Goal: Information Seeking & Learning: Learn about a topic

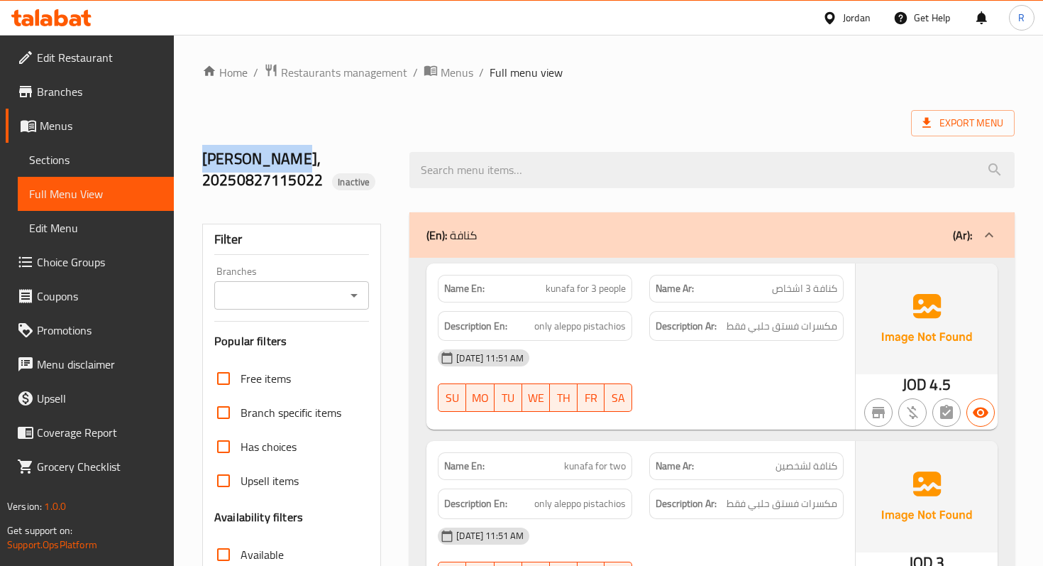
drag, startPoint x: 199, startPoint y: 158, endPoint x: 307, endPoint y: 155, distance: 108.7
click at [307, 156] on div "عز الكنفاني, 20250827115022 Inactive" at bounding box center [297, 170] width 207 height 84
click at [307, 155] on h2 "عز الكنفاني, 20250827115022 Inactive" at bounding box center [297, 169] width 190 height 43
drag, startPoint x: 307, startPoint y: 155, endPoint x: 283, endPoint y: 158, distance: 24.4
click at [283, 158] on h2 "عز الكنفاني, 20250827115022 Inactive" at bounding box center [297, 169] width 190 height 43
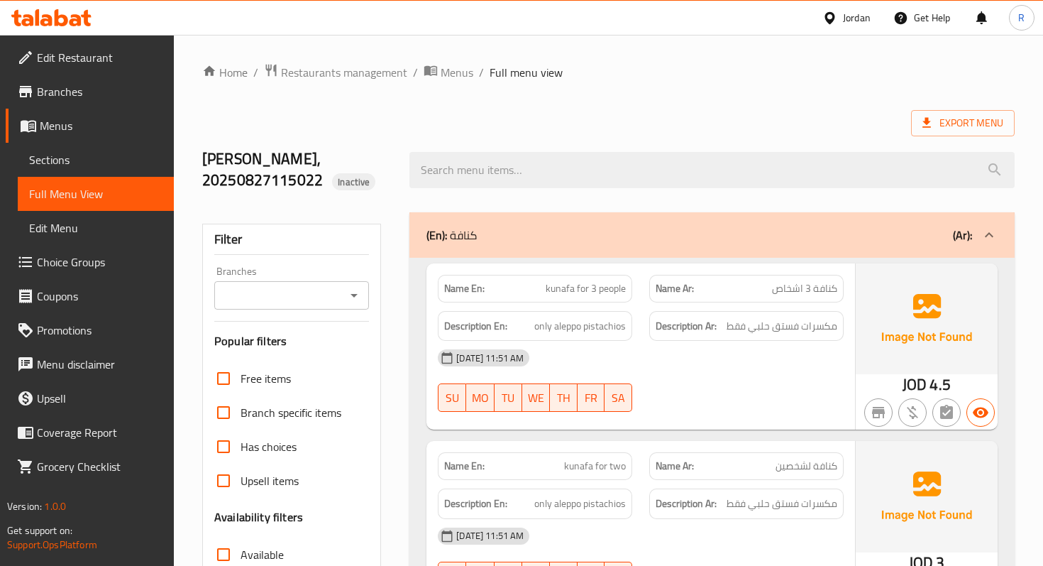
click at [309, 191] on h2 "عز الكنفاني, 20250827115022 Inactive" at bounding box center [297, 169] width 190 height 43
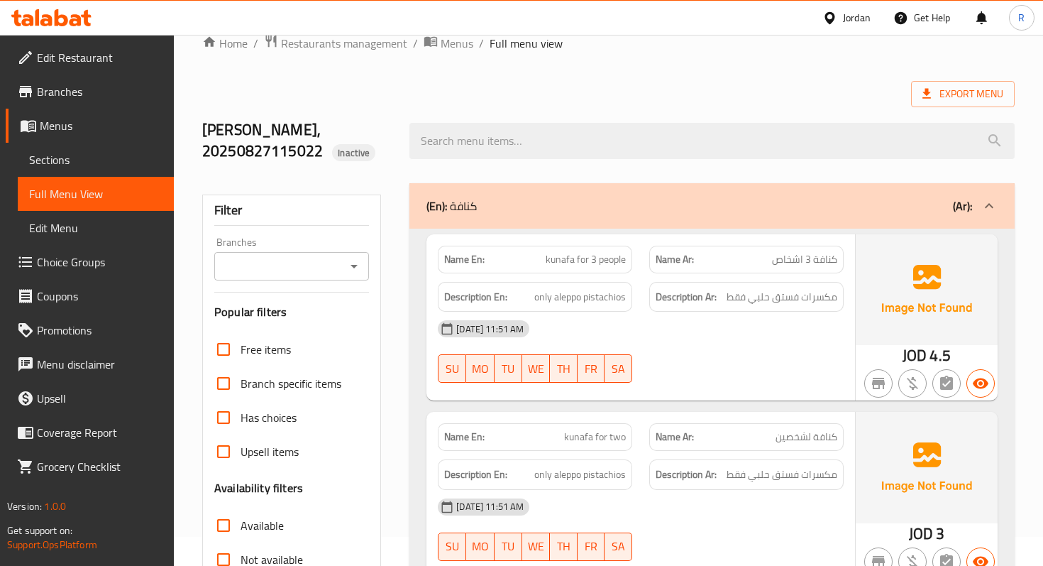
scroll to position [89, 0]
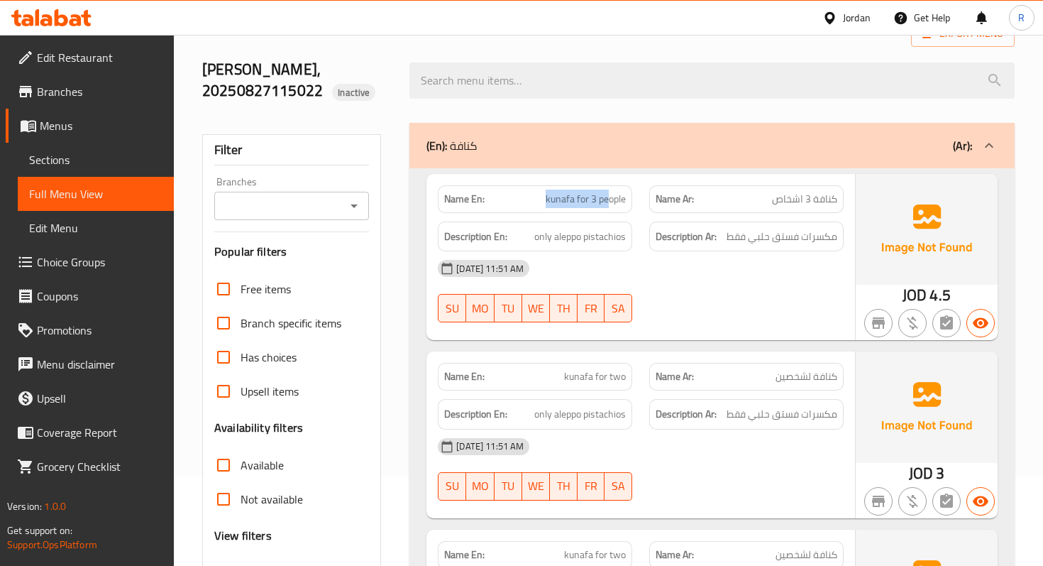
drag, startPoint x: 541, startPoint y: 196, endPoint x: 609, endPoint y: 195, distance: 68.1
click at [610, 196] on p "Name En: kunafa for 3 people" at bounding box center [535, 199] width 182 height 15
click at [600, 222] on div "Description En: only aleppo pistachios" at bounding box center [535, 236] width 194 height 31
drag, startPoint x: 547, startPoint y: 202, endPoint x: 556, endPoint y: 204, distance: 9.3
click at [556, 204] on span "kunafa for 3 people" at bounding box center [586, 199] width 80 height 15
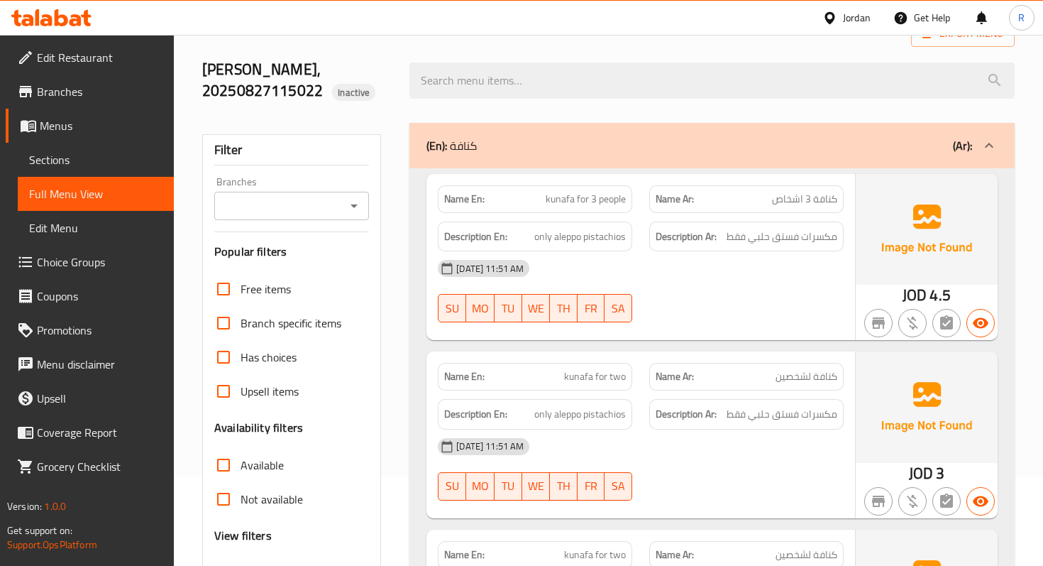
click at [558, 207] on span "kunafa for 3 people" at bounding box center [586, 199] width 80 height 15
drag, startPoint x: 536, startPoint y: 199, endPoint x: 587, endPoint y: 199, distance: 51.1
click at [587, 199] on p "Name En: kunafa for 3 people" at bounding box center [535, 199] width 182 height 15
click at [587, 199] on span "kunafa for 3 people" at bounding box center [586, 199] width 80 height 15
drag, startPoint x: 559, startPoint y: 380, endPoint x: 616, endPoint y: 380, distance: 57.5
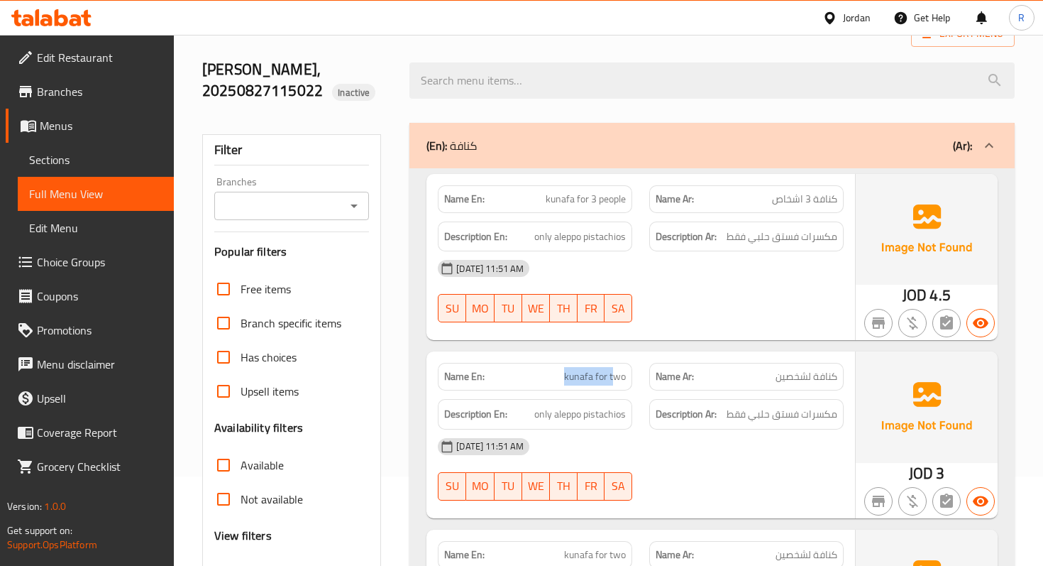
click at [616, 380] on p "Name En: kunafa for two" at bounding box center [535, 376] width 182 height 15
click at [559, 366] on div "Name En: kunafa for two" at bounding box center [535, 377] width 194 height 28
click at [566, 375] on p "Name En: kunafa for two" at bounding box center [535, 376] width 182 height 15
drag, startPoint x: 539, startPoint y: 417, endPoint x: 532, endPoint y: 419, distance: 7.4
click at [532, 419] on h6 "Description En: only aleppo pistachios" at bounding box center [535, 414] width 182 height 18
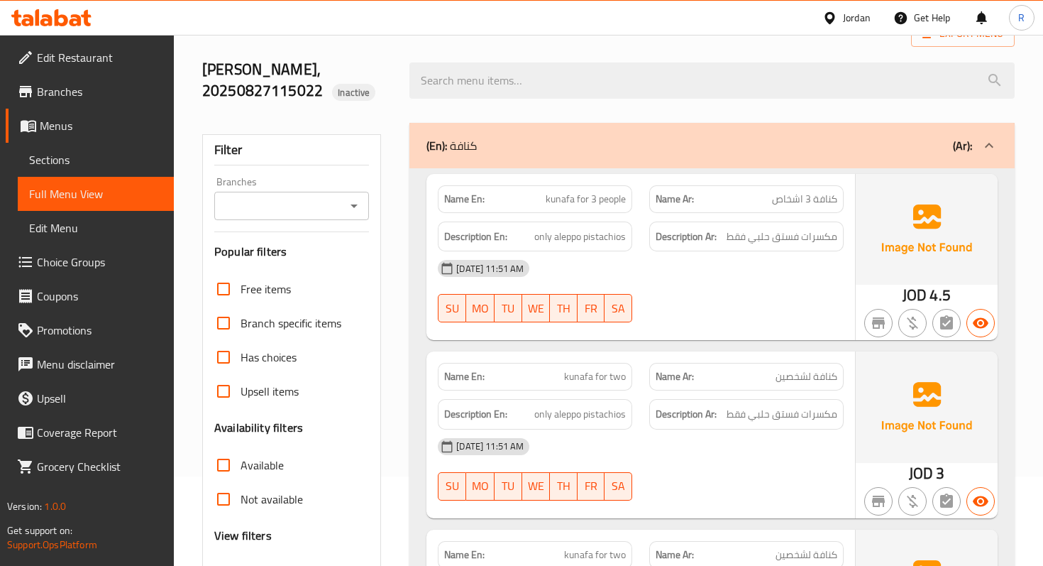
click at [775, 388] on div "Name Ar: كنافة لشخصين" at bounding box center [746, 377] width 194 height 28
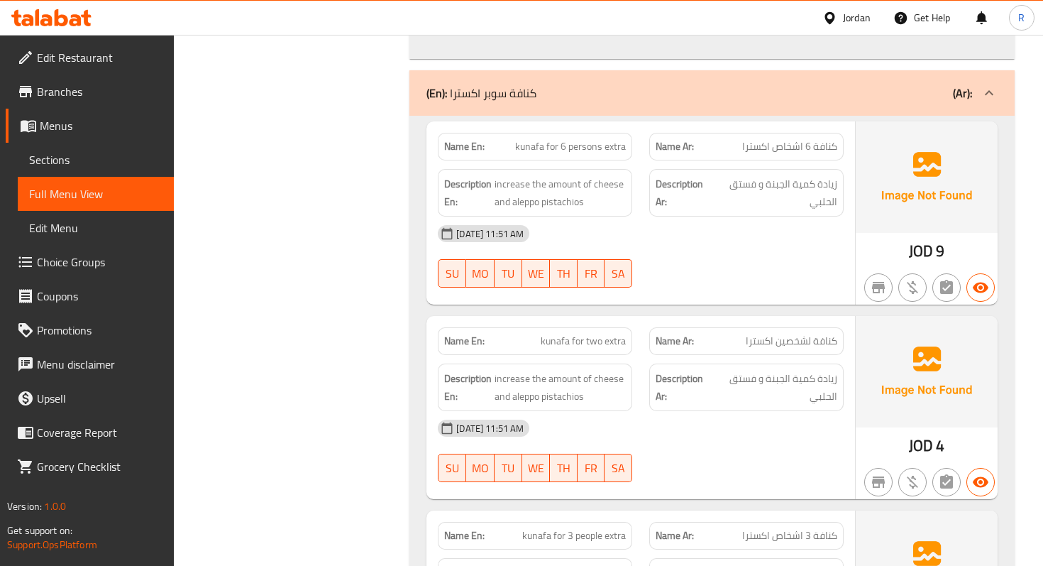
scroll to position [1116, 0]
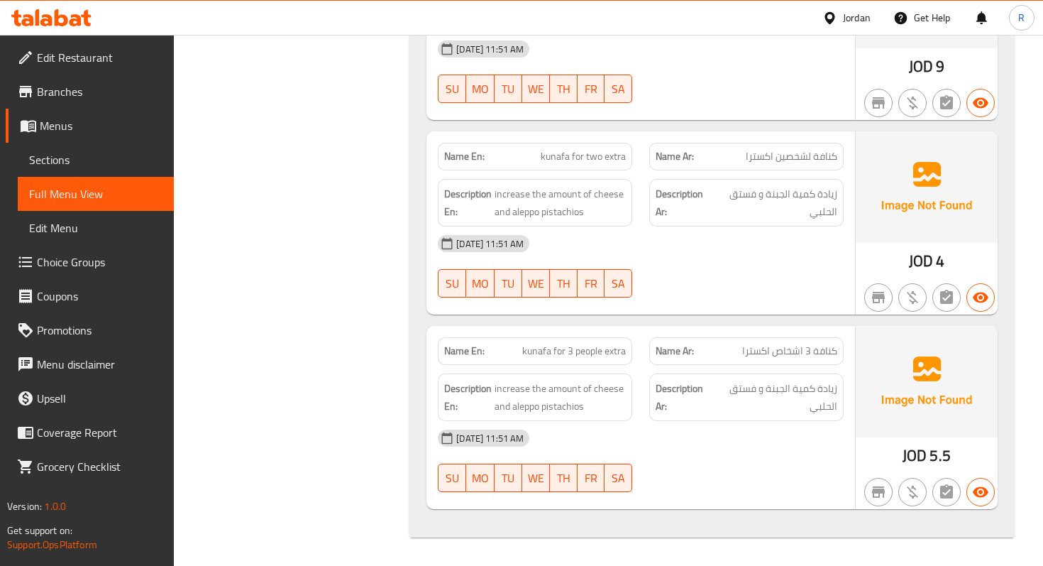
drag, startPoint x: 608, startPoint y: 415, endPoint x: 593, endPoint y: 411, distance: 16.0
click at [593, 411] on div "Description En: increase the amount of cheese and aleppo pistachios" at bounding box center [535, 397] width 194 height 48
click at [593, 411] on span "increase the amount of cheese and aleppo pistachios" at bounding box center [560, 397] width 131 height 35
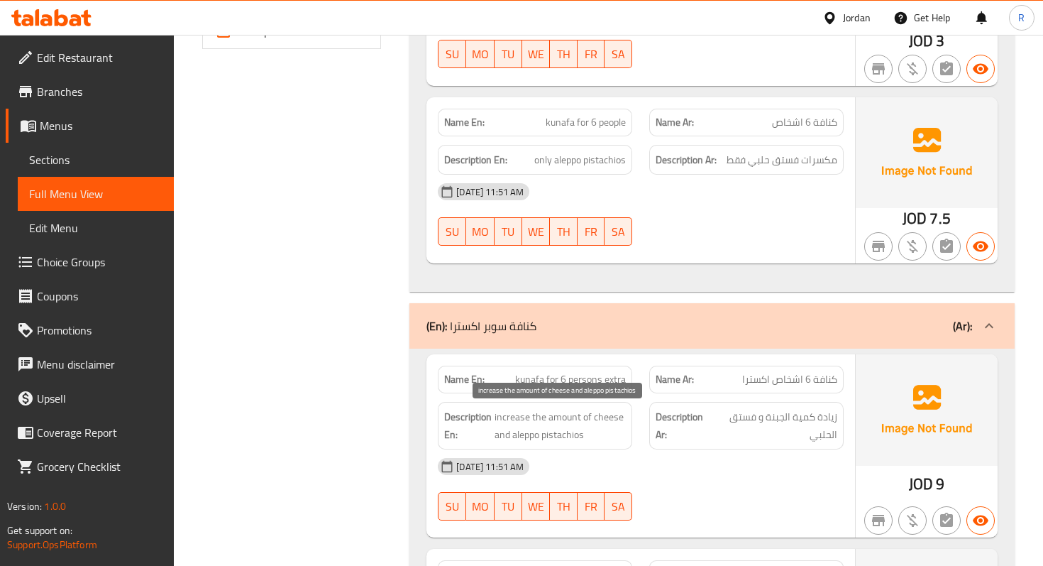
scroll to position [695, 0]
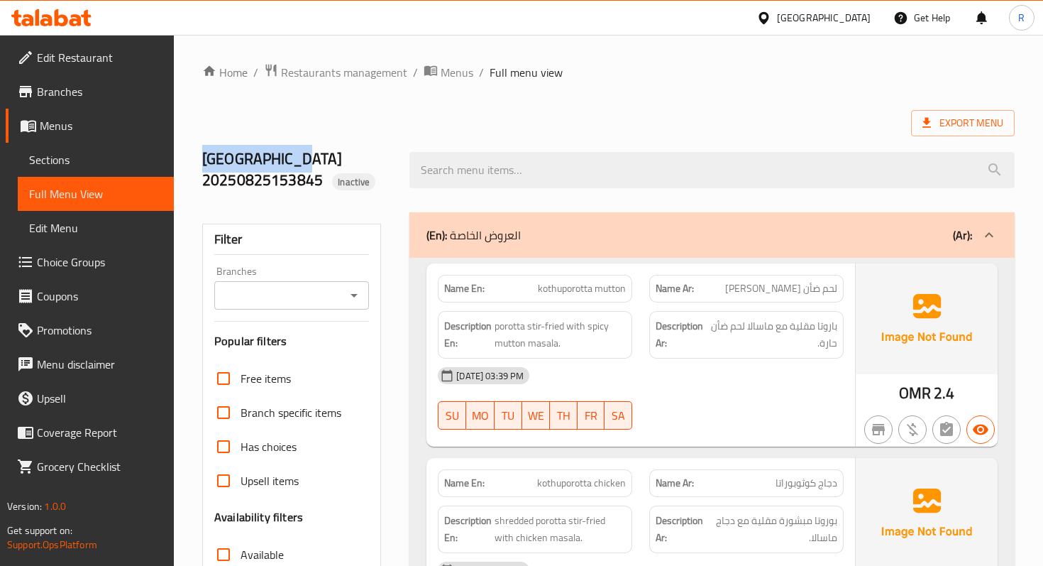
drag, startPoint x: 201, startPoint y: 159, endPoint x: 281, endPoint y: 154, distance: 80.4
click at [281, 154] on div "[GEOGRAPHIC_DATA] 20250825153845 Inactive" at bounding box center [297, 170] width 207 height 84
copy h2 "[GEOGRAPHIC_DATA]"
click at [199, 171] on div "[GEOGRAPHIC_DATA] 20250825153845 Inactive" at bounding box center [297, 170] width 207 height 84
click at [50, 192] on span "Full Menu View" at bounding box center [95, 193] width 133 height 17
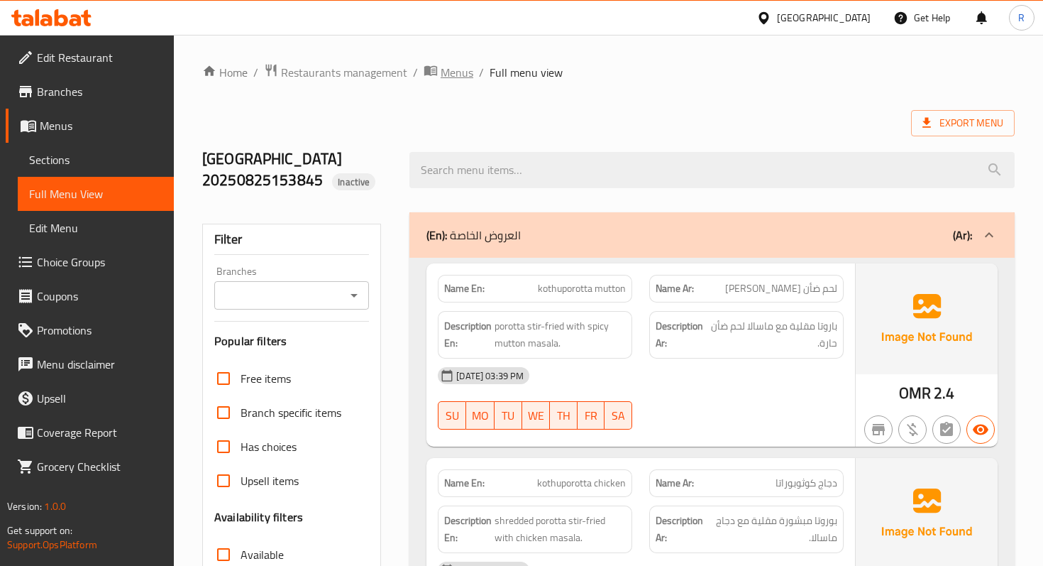
click at [446, 69] on span "Menus" at bounding box center [457, 72] width 33 height 17
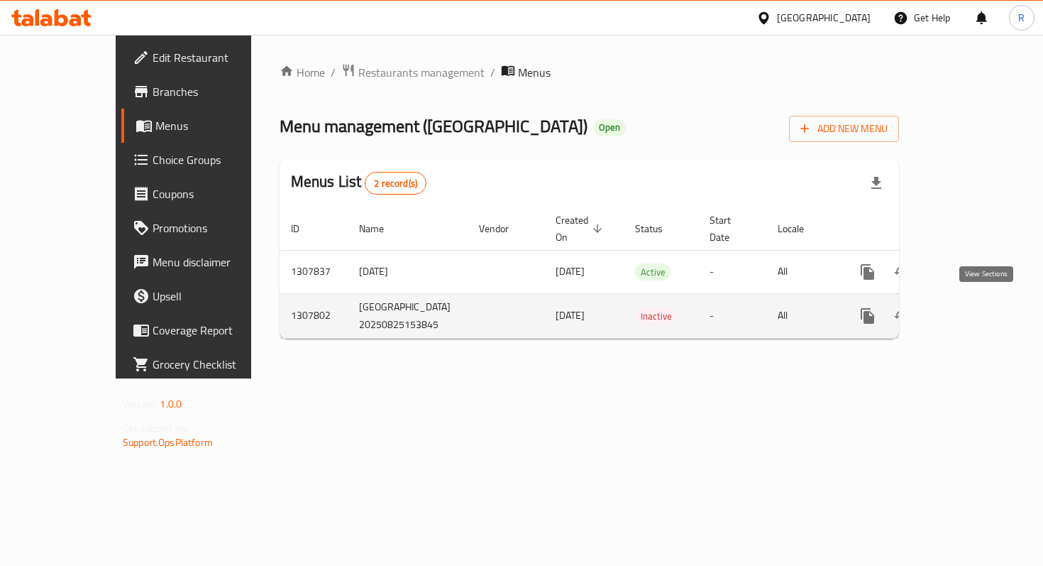
click at [977, 309] on icon "enhanced table" at bounding box center [970, 315] width 13 height 13
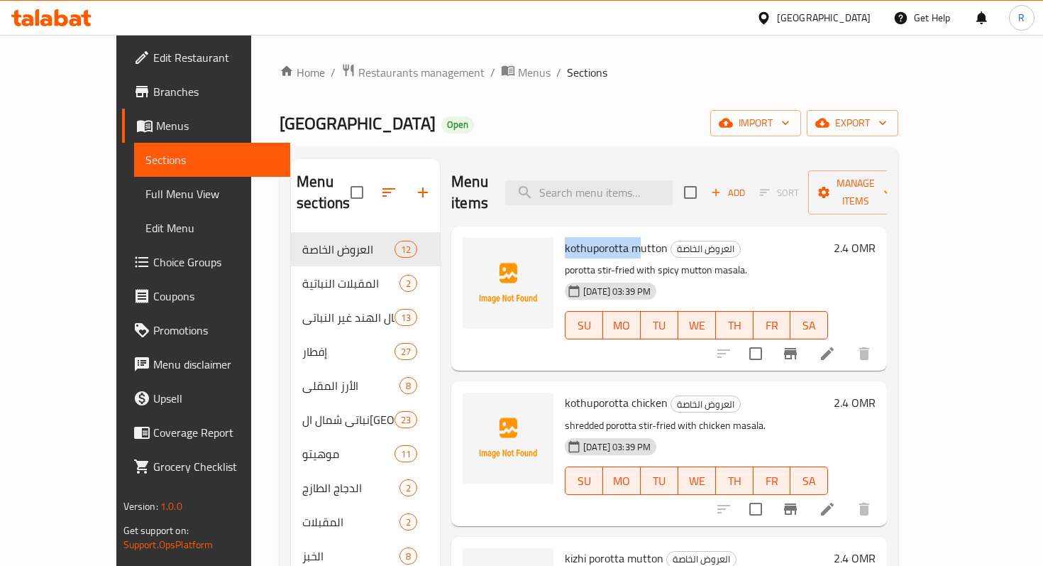
drag, startPoint x: 536, startPoint y: 227, endPoint x: 610, endPoint y: 224, distance: 73.9
click at [610, 237] on span "kothuporotta mutton" at bounding box center [616, 247] width 103 height 21
click at [630, 261] on p "porotta stir-fried with spicy mutton masala." at bounding box center [696, 270] width 263 height 18
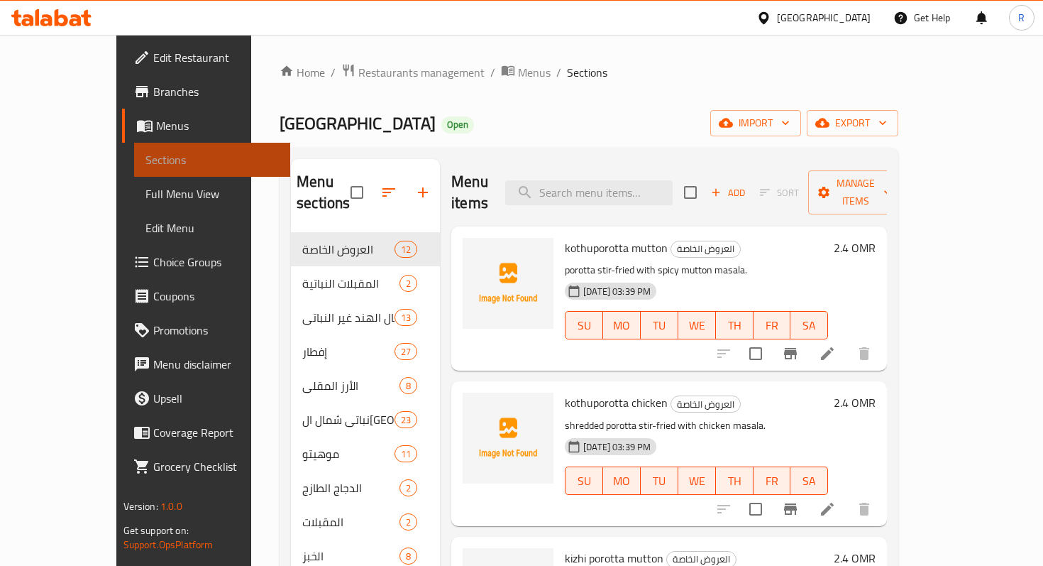
click at [146, 160] on span "Sections" at bounding box center [212, 159] width 133 height 17
click at [501, 65] on icon "breadcrumb" at bounding box center [508, 70] width 14 height 14
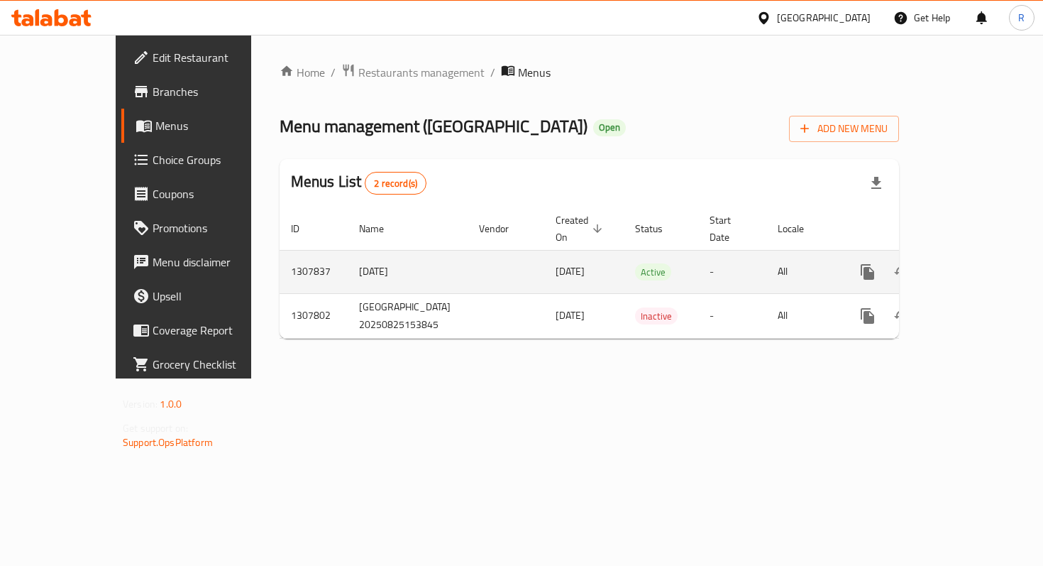
click at [987, 271] on link "enhanced table" at bounding box center [970, 272] width 34 height 34
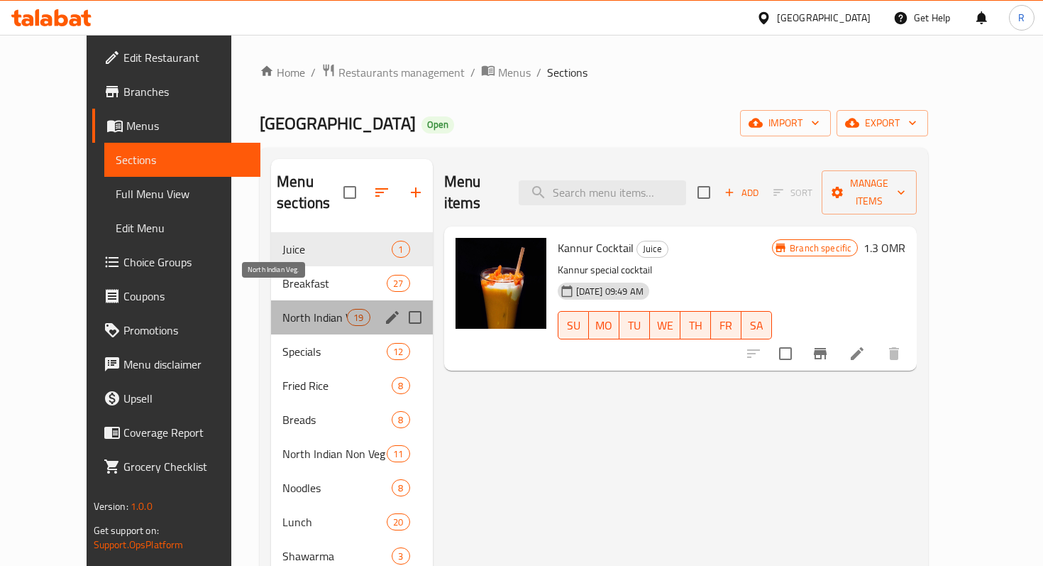
click at [282, 309] on span "North Indian Veg." at bounding box center [314, 317] width 65 height 17
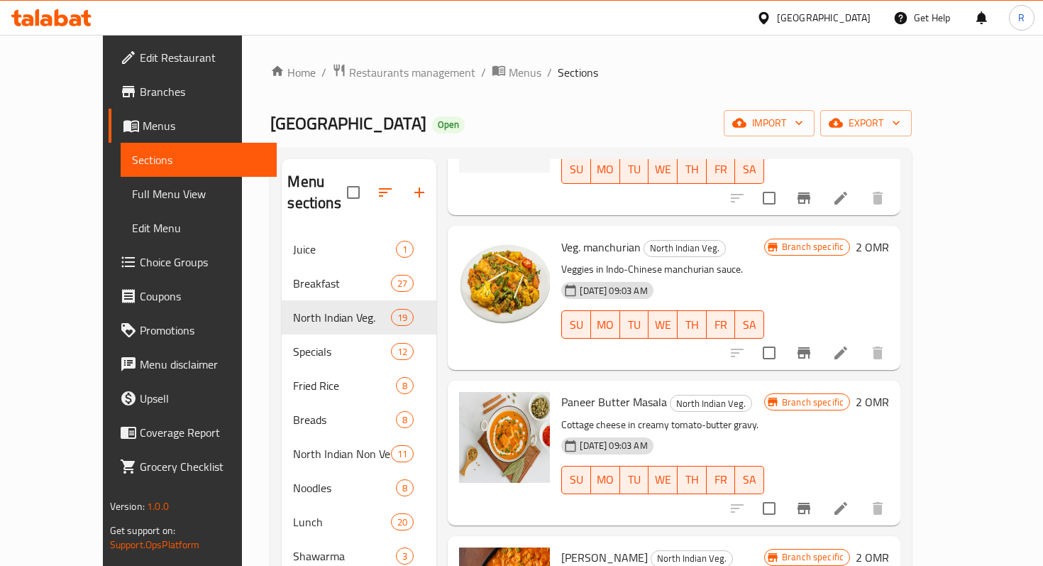
scroll to position [678, 0]
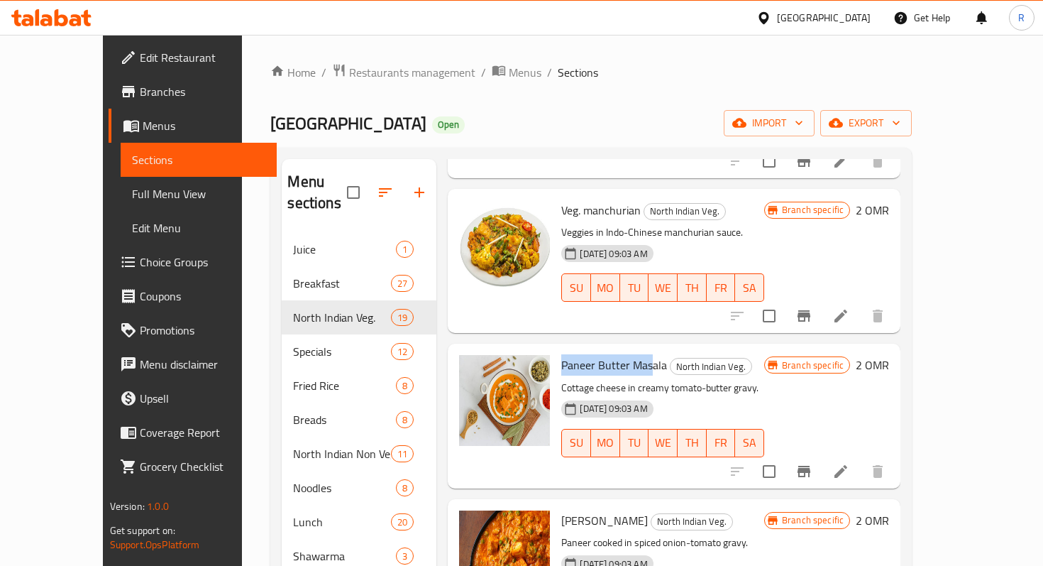
drag, startPoint x: 537, startPoint y: 331, endPoint x: 624, endPoint y: 331, distance: 86.6
click at [624, 354] on span "Paneer Butter Masala" at bounding box center [614, 364] width 106 height 21
drag, startPoint x: 548, startPoint y: 349, endPoint x: 557, endPoint y: 349, distance: 9.2
click at [561, 379] on p "Cottage cheese in creamy tomato-butter gravy." at bounding box center [662, 388] width 203 height 18
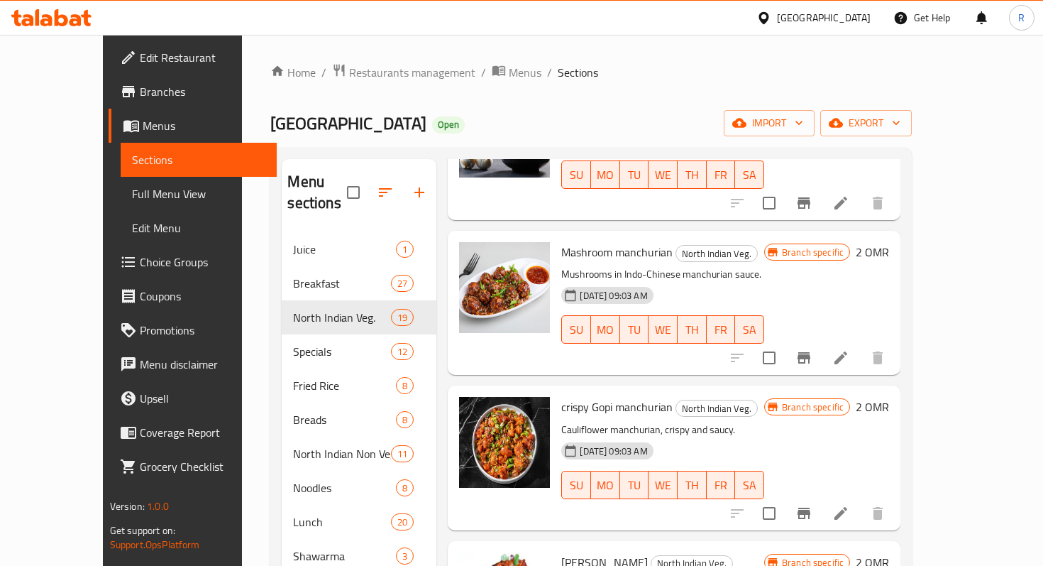
scroll to position [236, 0]
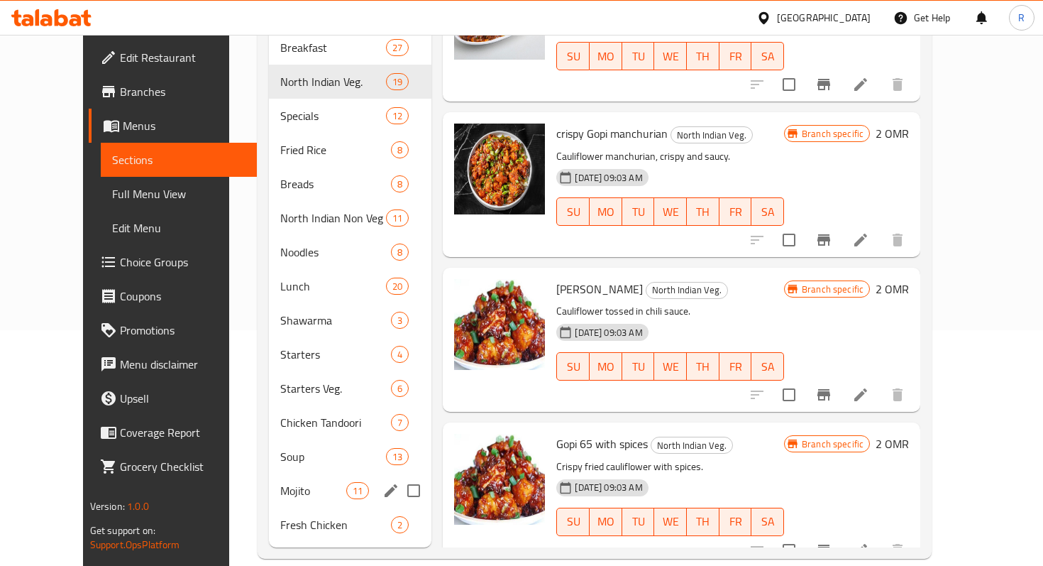
click at [275, 473] on div "Mojito 11" at bounding box center [350, 490] width 163 height 34
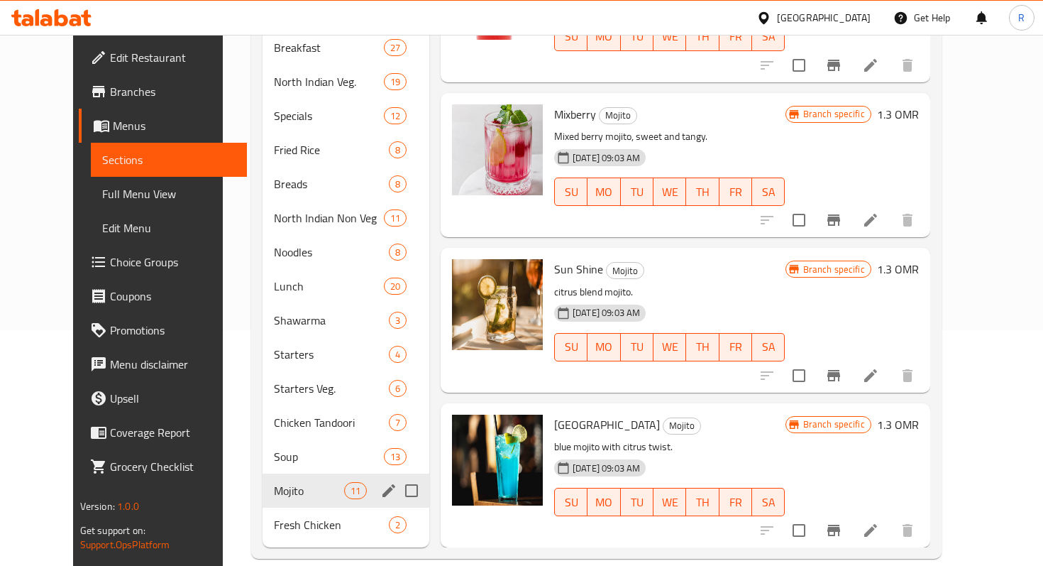
scroll to position [1138, 0]
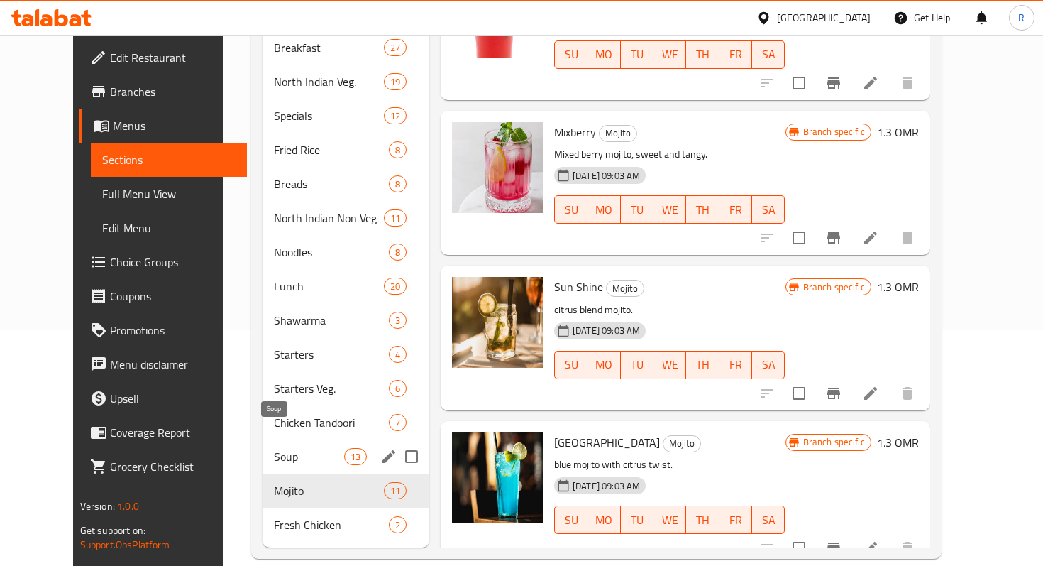
click at [274, 448] on span "Soup" at bounding box center [309, 456] width 70 height 17
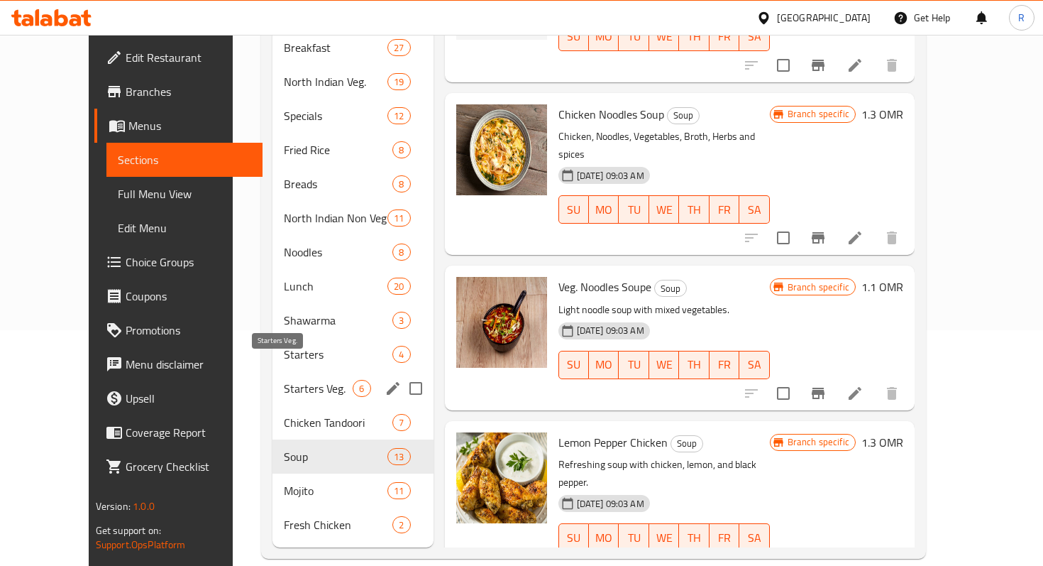
click at [284, 380] on span "Starters Veg." at bounding box center [318, 388] width 69 height 17
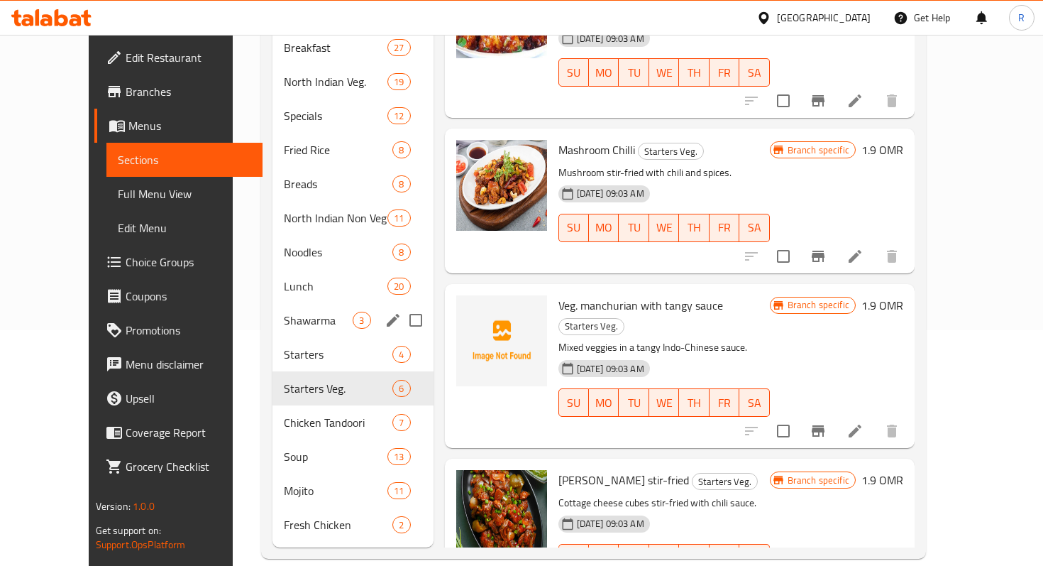
click at [275, 303] on div "Shawarma 3" at bounding box center [353, 320] width 160 height 34
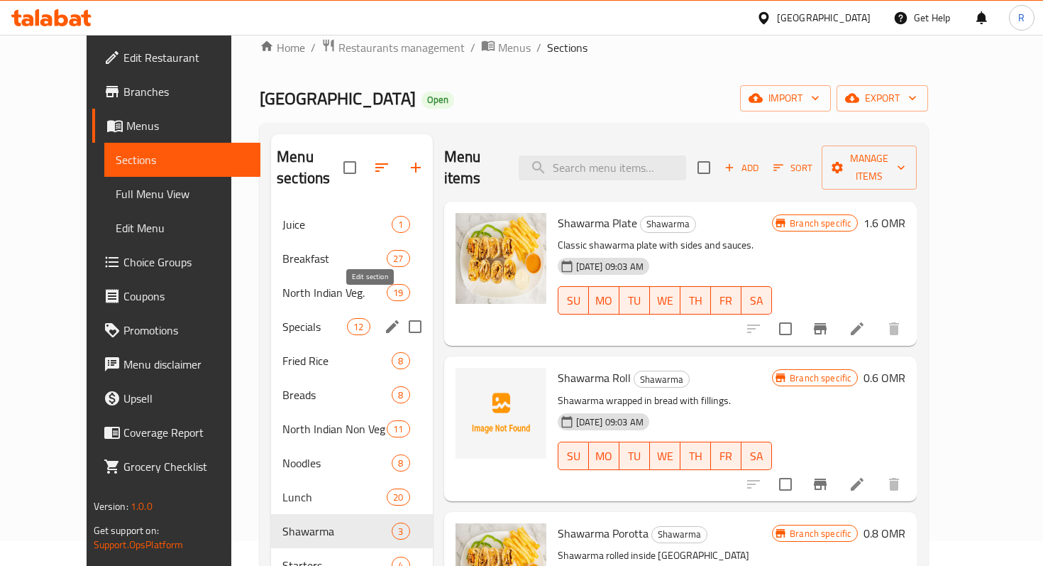
scroll to position [26, 0]
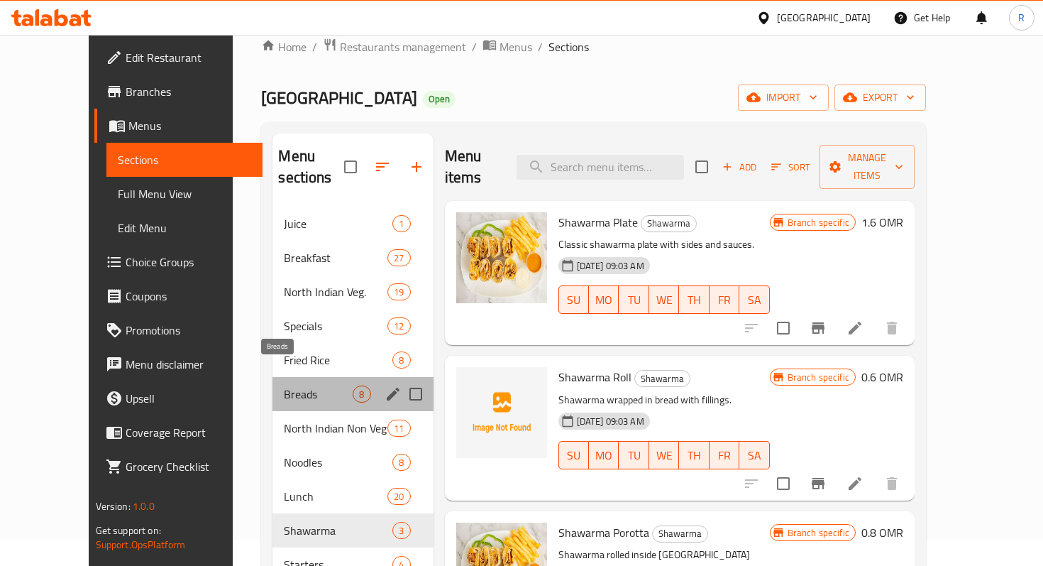
click at [284, 385] on span "Breads" at bounding box center [318, 393] width 69 height 17
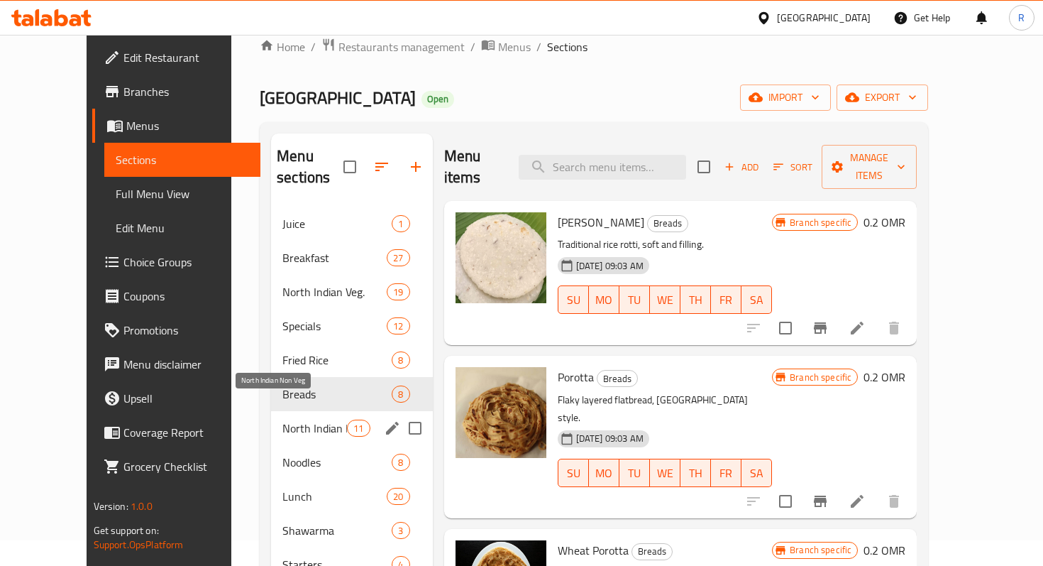
click at [282, 419] on span "North Indian Non Veg" at bounding box center [314, 427] width 65 height 17
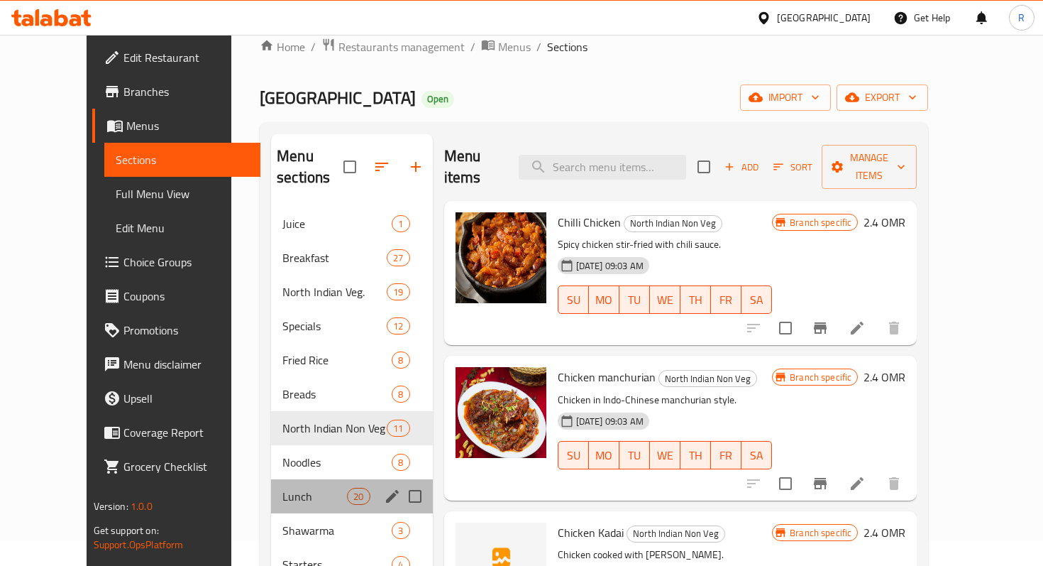
click at [274, 479] on div "Lunch 20" at bounding box center [352, 496] width 162 height 34
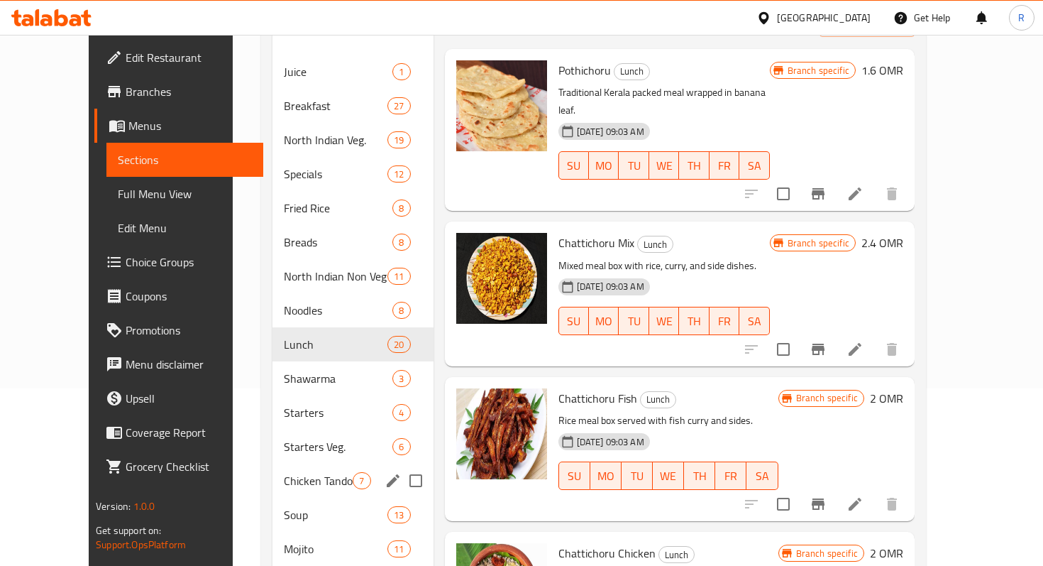
scroll to position [236, 0]
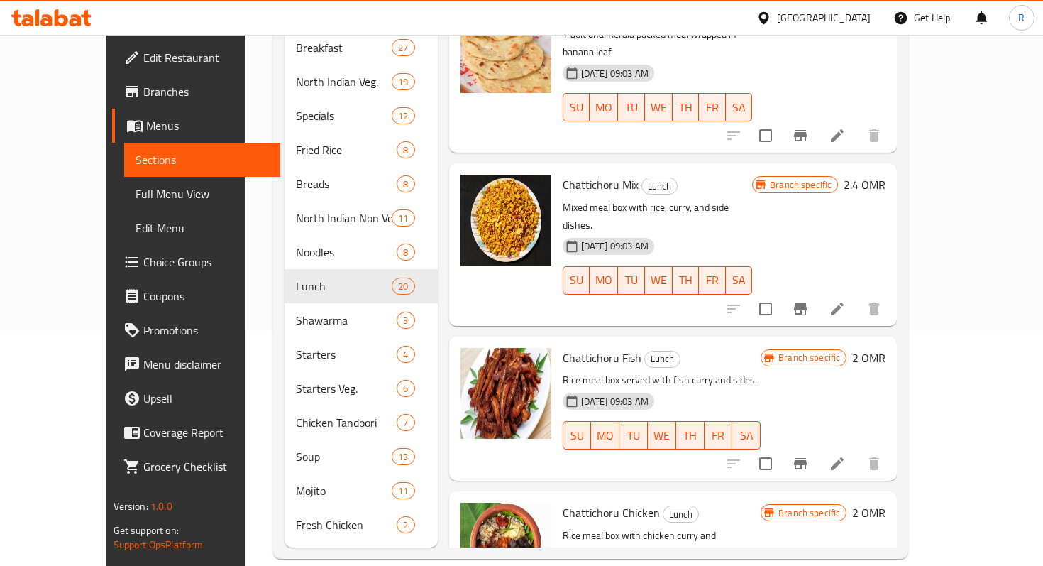
click at [136, 195] on span "Full Menu View" at bounding box center [202, 193] width 133 height 17
